Goal: Task Accomplishment & Management: Use online tool/utility

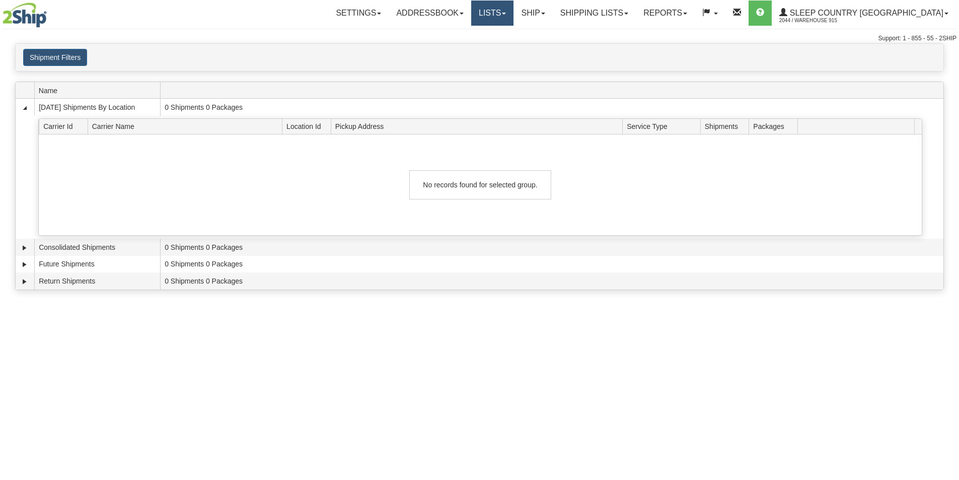
click at [514, 18] on link "Lists" at bounding box center [492, 13] width 42 height 25
click at [481, 71] on span "Manufacturers" at bounding box center [459, 75] width 45 height 8
click at [514, 15] on link "Lists" at bounding box center [492, 13] width 42 height 25
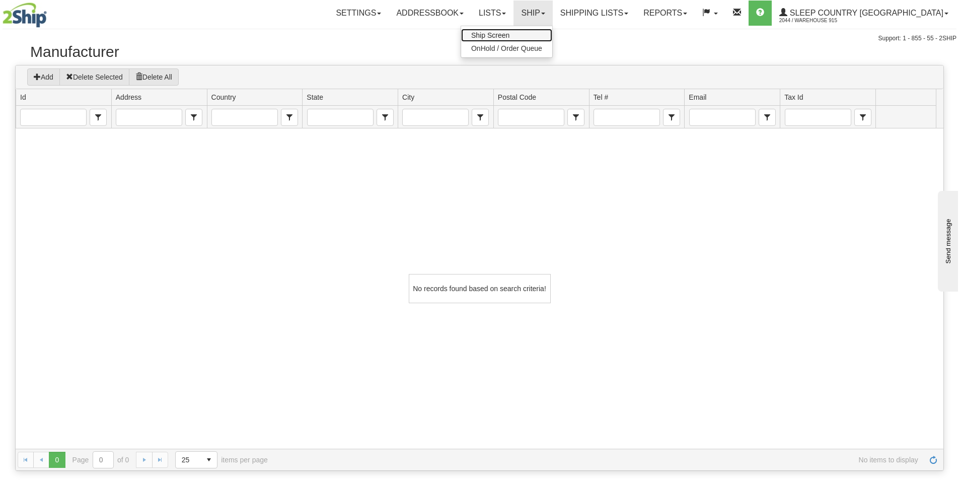
click at [510, 33] on span "Ship Screen" at bounding box center [490, 35] width 38 height 8
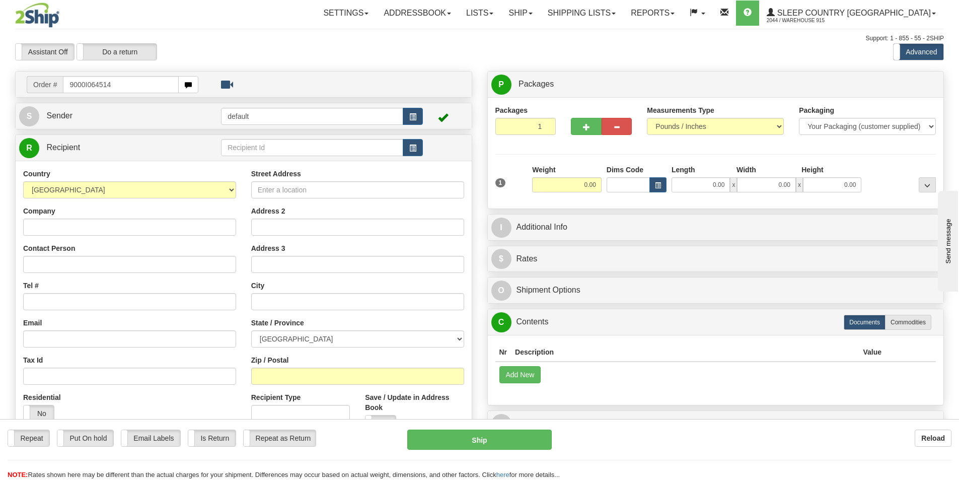
type input "9000I064514"
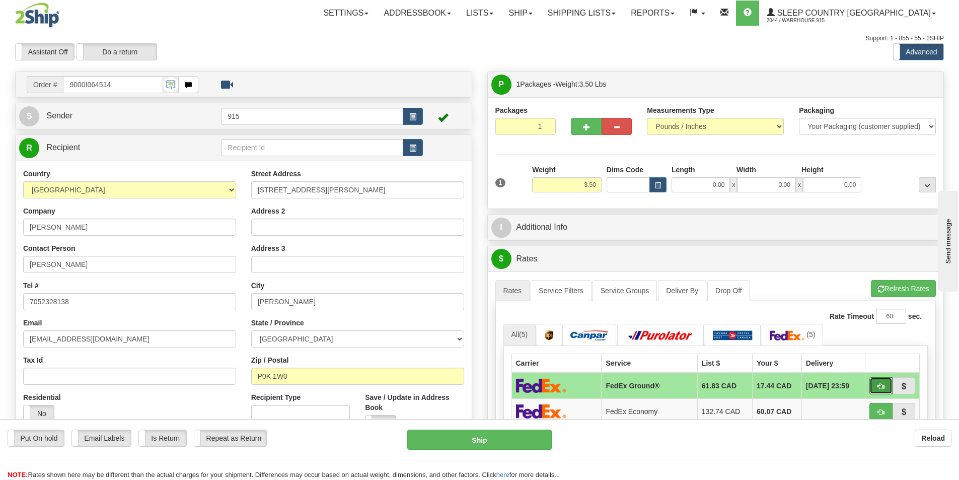
click at [881, 388] on span "button" at bounding box center [881, 386] width 7 height 7
type input "92"
click at [874, 383] on button "button" at bounding box center [881, 385] width 23 height 17
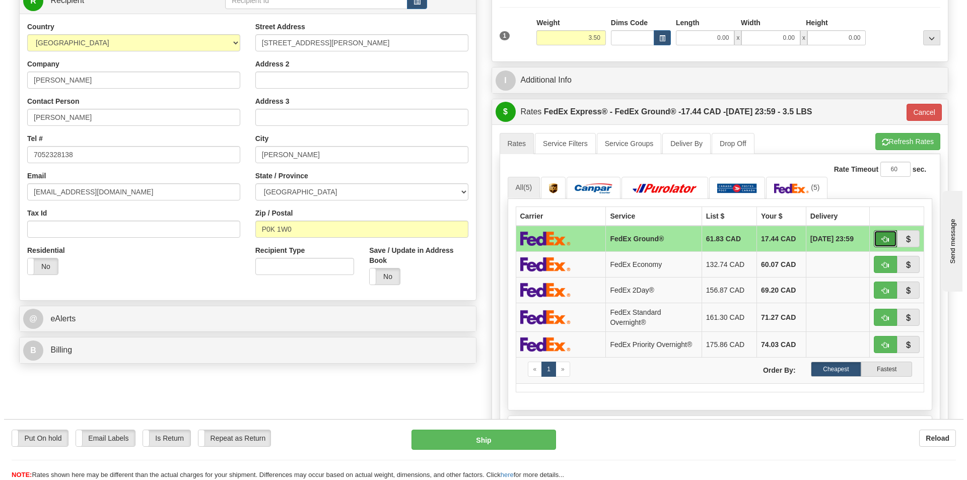
scroll to position [151, 0]
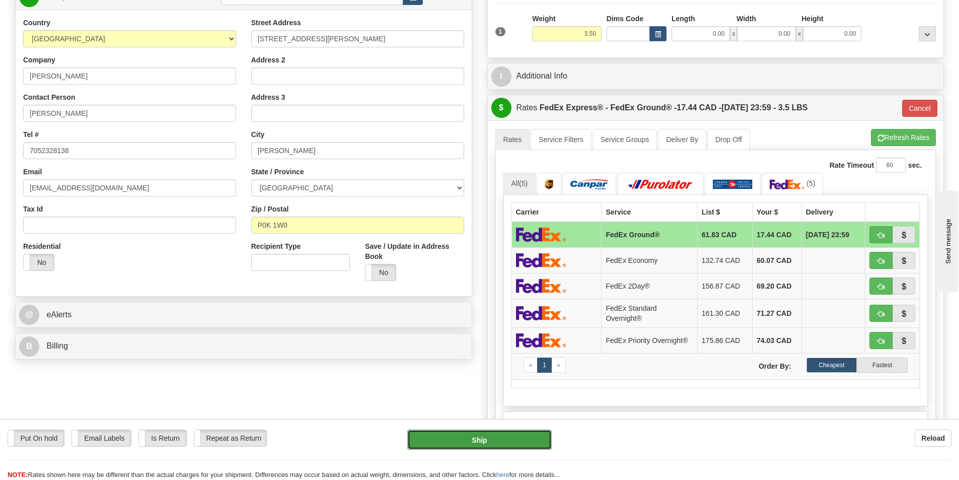
click at [474, 439] on button "Ship" at bounding box center [479, 440] width 145 height 20
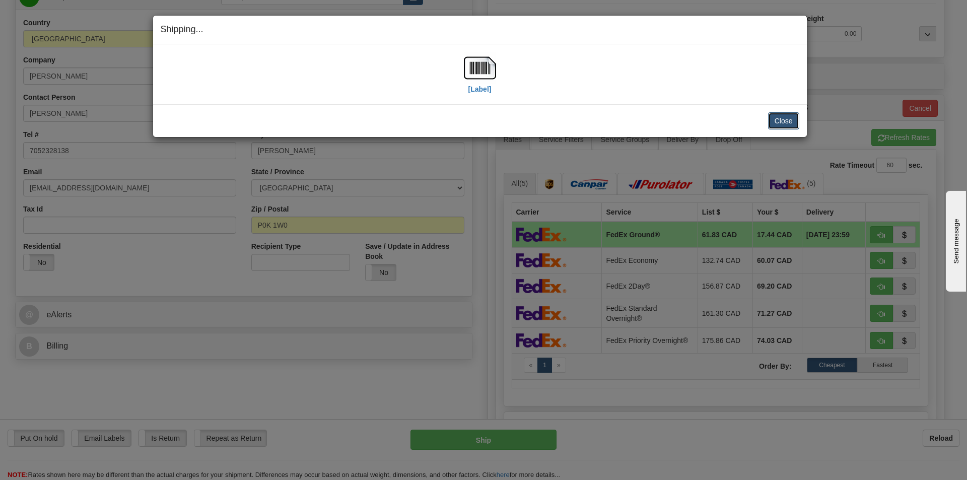
click at [782, 118] on button "Close" at bounding box center [783, 120] width 31 height 17
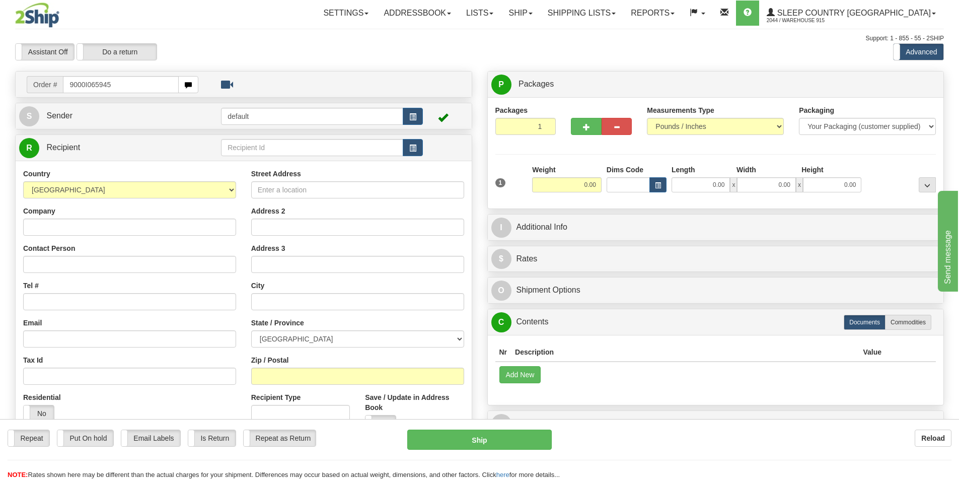
type input "9000I065945"
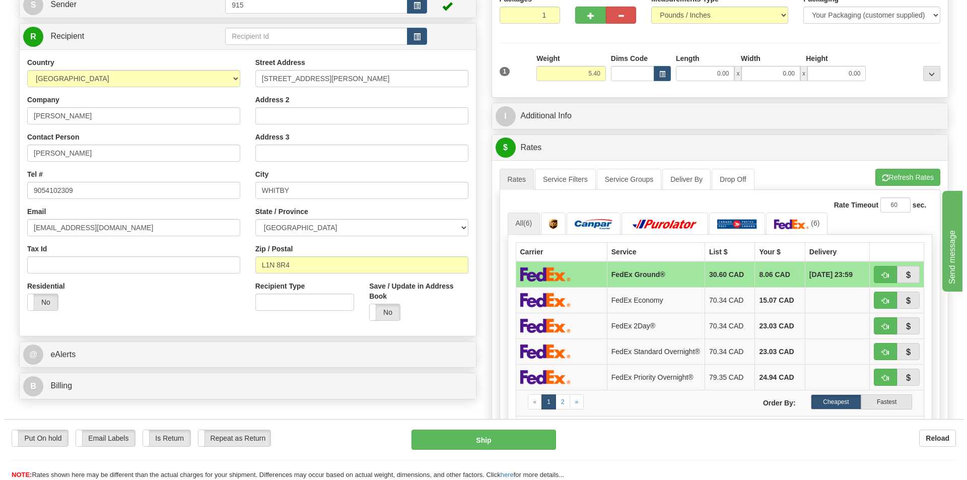
scroll to position [151, 0]
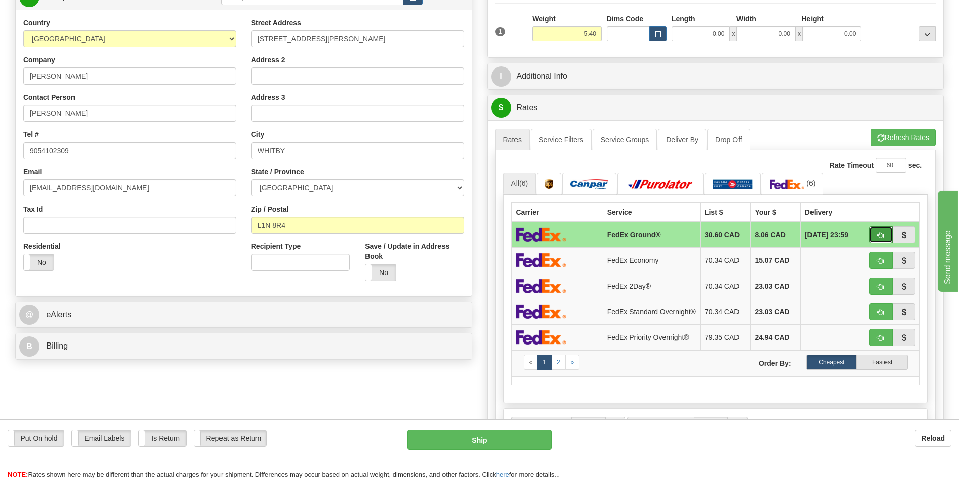
click at [882, 232] on span "button" at bounding box center [881, 235] width 7 height 7
type input "92"
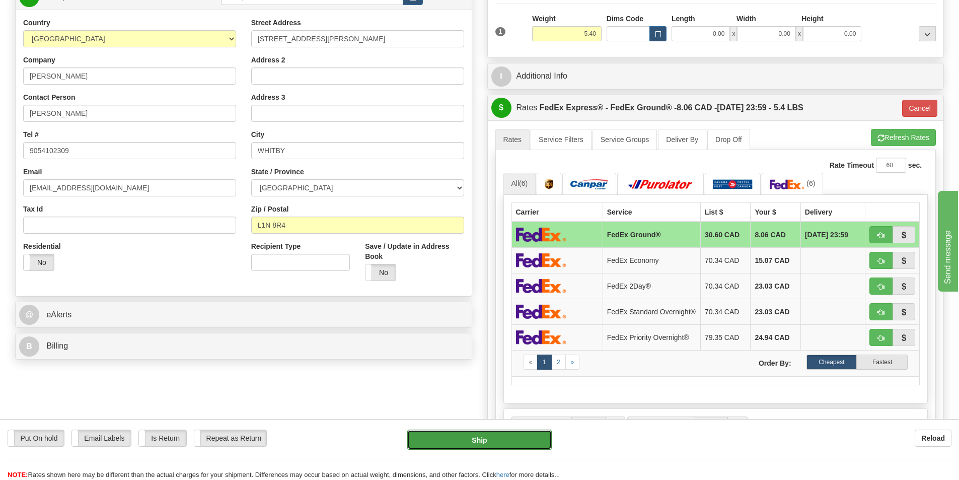
click at [478, 439] on button "Ship" at bounding box center [479, 440] width 145 height 20
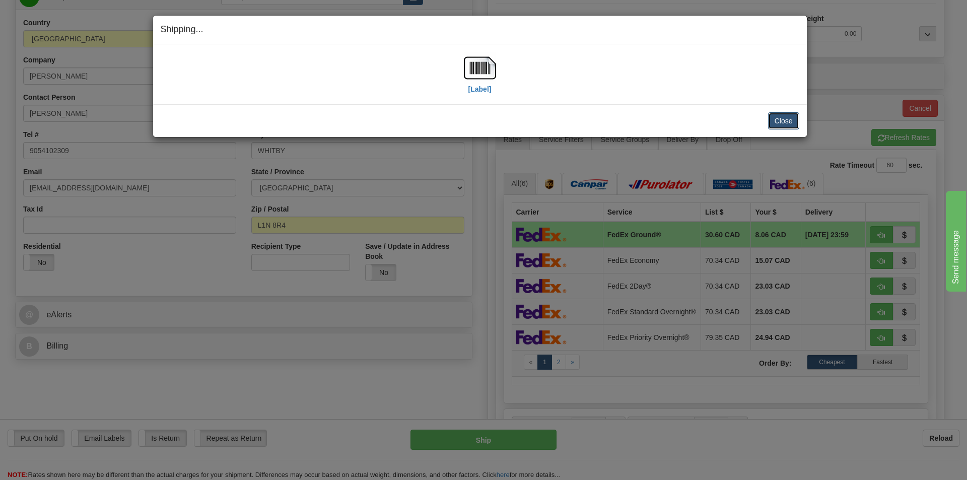
click at [782, 125] on button "Close" at bounding box center [783, 120] width 31 height 17
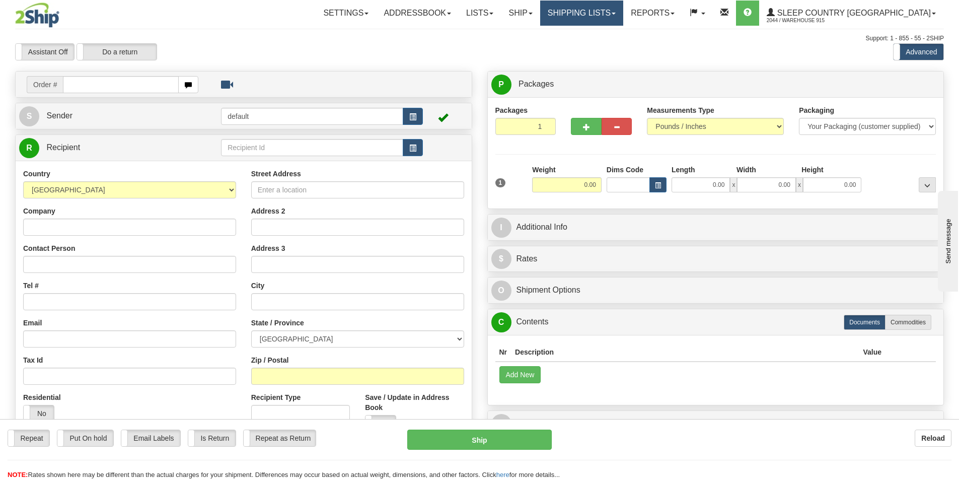
click at [588, 22] on link "Shipping lists" at bounding box center [581, 13] width 83 height 25
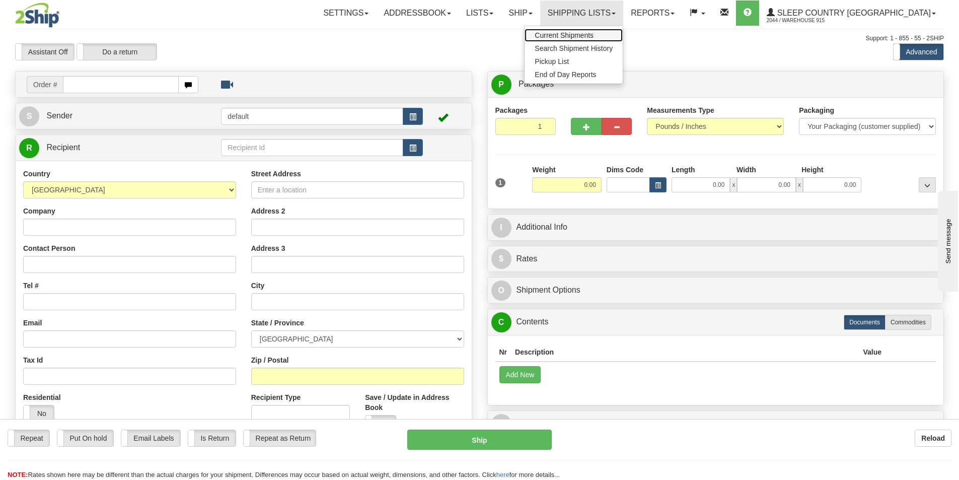
click at [593, 34] on span "Current Shipments" at bounding box center [564, 35] width 59 height 8
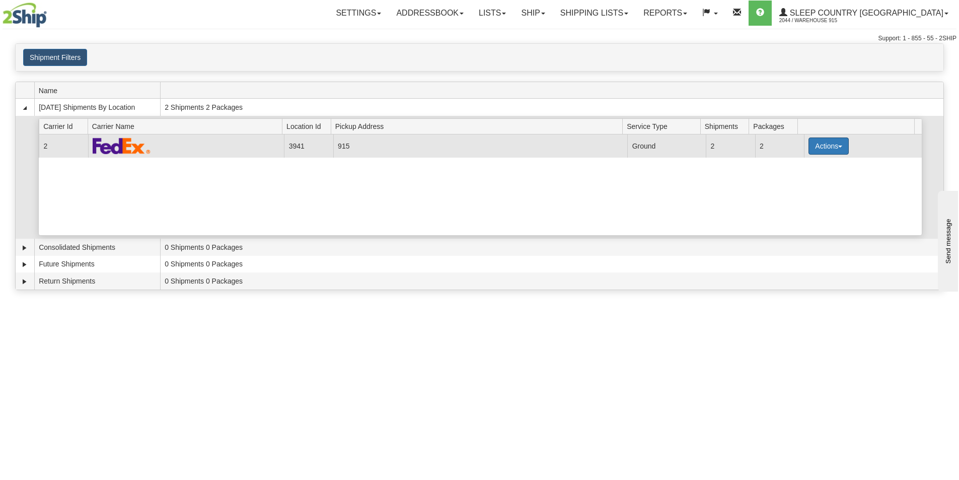
click at [831, 144] on button "Actions" at bounding box center [829, 145] width 40 height 17
click at [790, 219] on span "Print" at bounding box center [788, 217] width 21 height 7
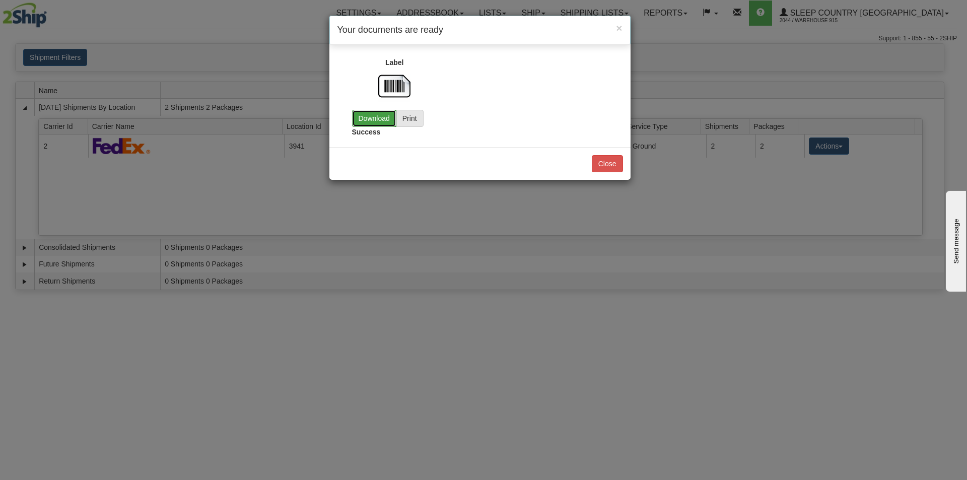
click at [352, 113] on link "Download" at bounding box center [374, 118] width 44 height 17
click at [598, 160] on button "Close" at bounding box center [607, 163] width 31 height 17
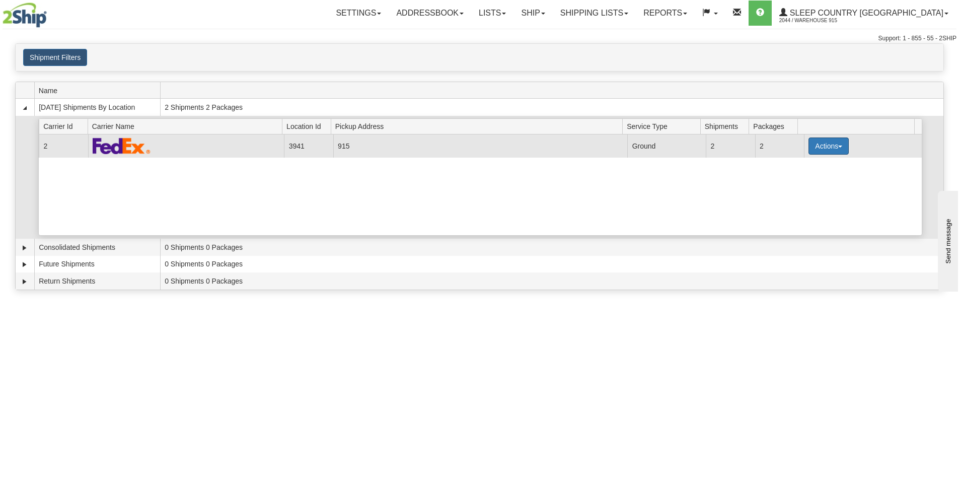
click at [839, 147] on span "button" at bounding box center [841, 147] width 4 height 2
click at [787, 181] on span "Close" at bounding box center [789, 177] width 23 height 7
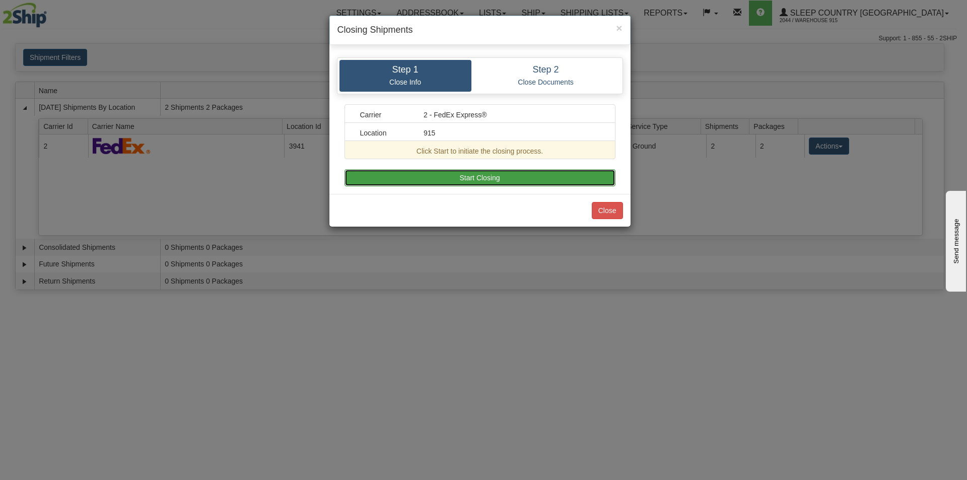
click at [479, 179] on button "Start Closing" at bounding box center [479, 177] width 271 height 17
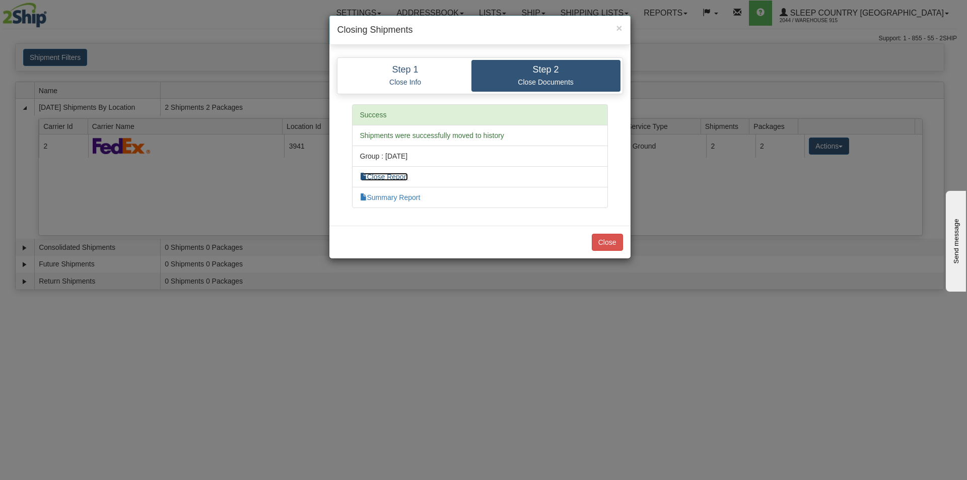
click at [385, 174] on link "Close Report" at bounding box center [384, 177] width 48 height 8
click at [608, 235] on button "Close" at bounding box center [607, 242] width 31 height 17
